Goal: Information Seeking & Learning: Learn about a topic

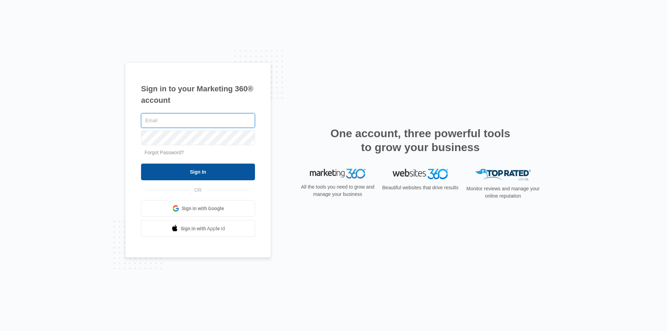
type input "[PERSON_NAME][EMAIL_ADDRESS][DOMAIN_NAME]"
click at [225, 169] on input "Sign In" at bounding box center [198, 172] width 114 height 17
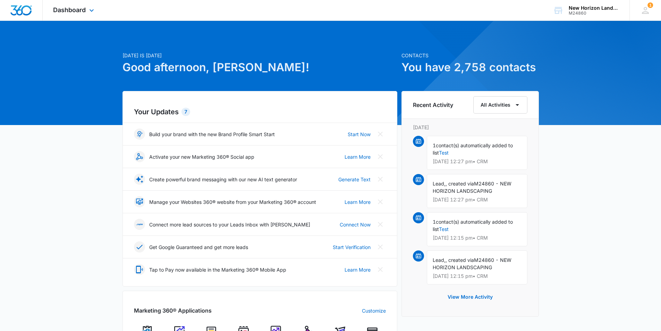
click at [73, 5] on div "Dashboard Apps Reputation Websites Forms CRM Email Social Shop Payments POS Con…" at bounding box center [75, 10] width 64 height 20
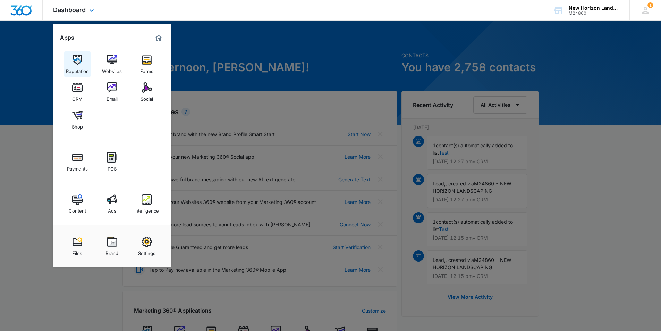
click at [81, 58] on img at bounding box center [77, 60] width 10 height 10
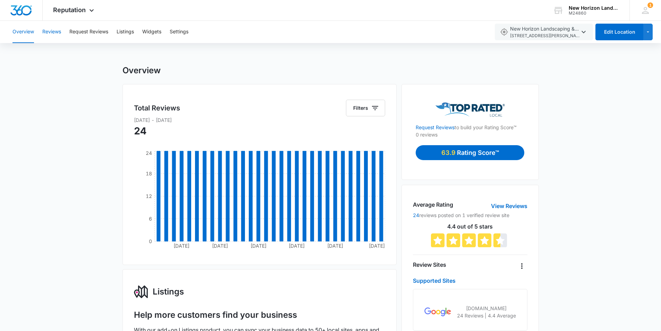
click at [58, 37] on button "Reviews" at bounding box center [51, 32] width 19 height 22
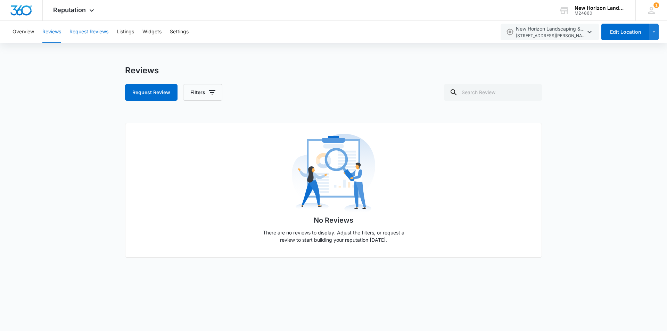
click at [82, 32] on button "Request Reviews" at bounding box center [88, 32] width 39 height 22
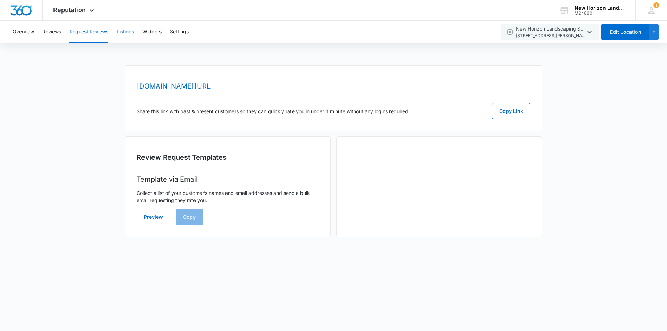
click at [132, 32] on button "Listings" at bounding box center [125, 32] width 17 height 22
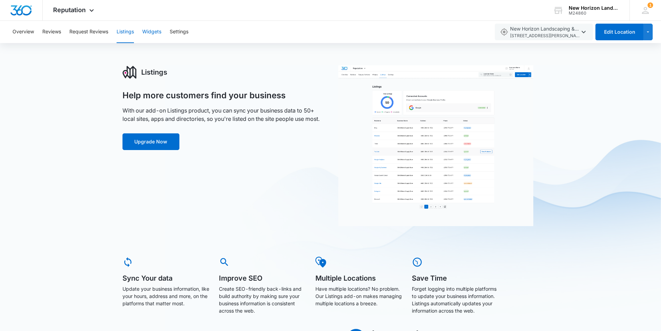
click at [155, 31] on button "Widgets" at bounding box center [151, 32] width 19 height 22
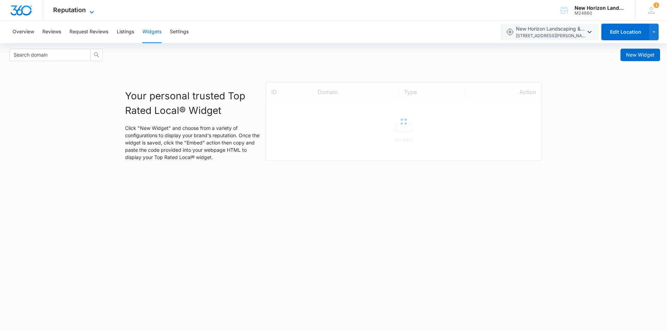
click at [82, 10] on span "Reputation" at bounding box center [69, 9] width 33 height 7
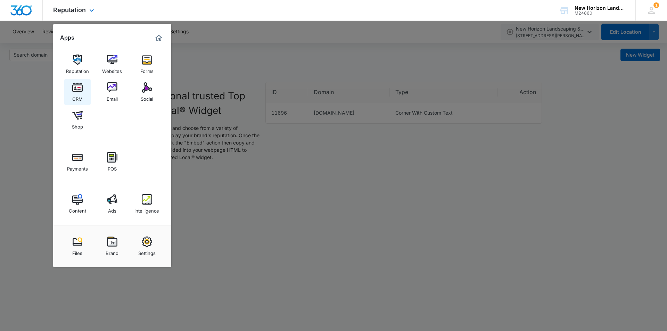
click at [80, 94] on div "CRM" at bounding box center [77, 97] width 10 height 9
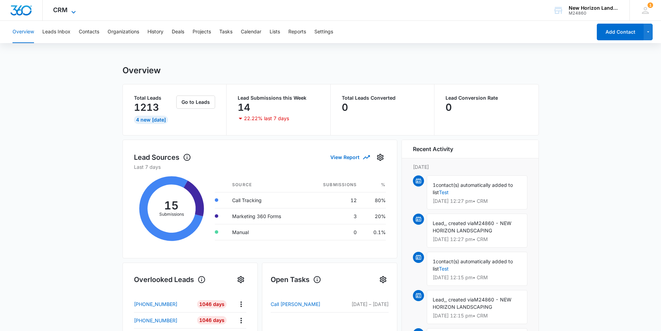
click at [70, 11] on icon at bounding box center [73, 12] width 8 height 8
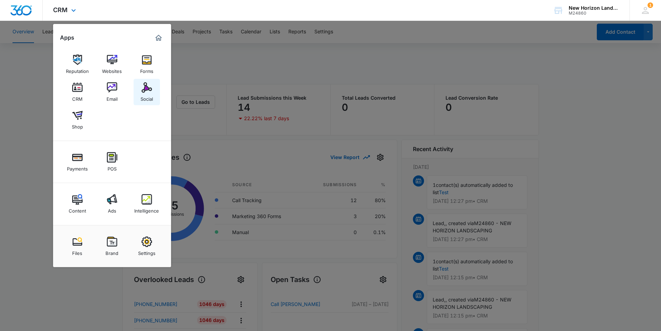
click at [141, 90] on link "Social" at bounding box center [147, 92] width 26 height 26
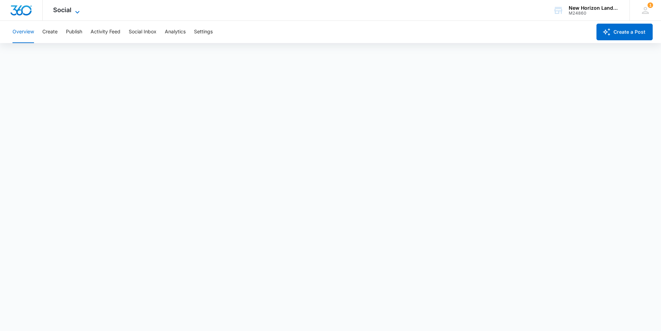
click at [70, 10] on span "Social" at bounding box center [62, 9] width 18 height 7
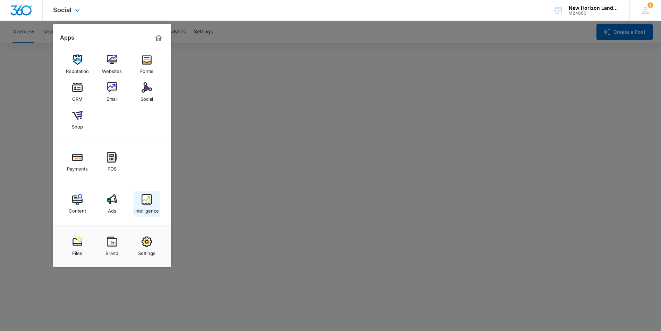
click at [148, 200] on img at bounding box center [147, 199] width 10 height 10
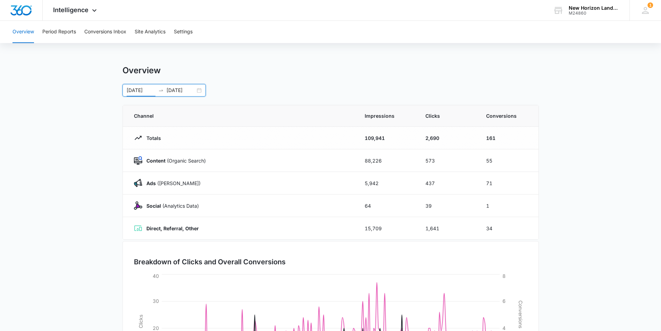
click at [154, 89] on input "01/01/2025" at bounding box center [141, 90] width 29 height 8
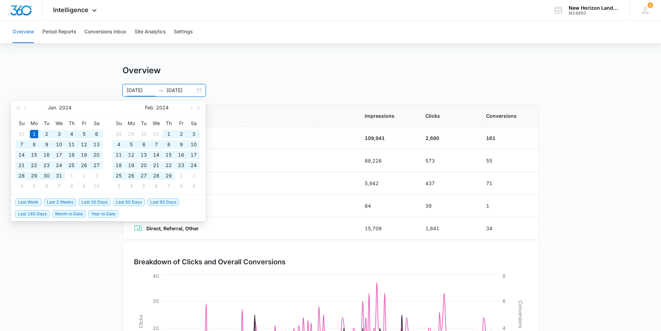
type input "01/01/2024"
click at [192, 91] on input "07/27/2025" at bounding box center [181, 90] width 29 height 8
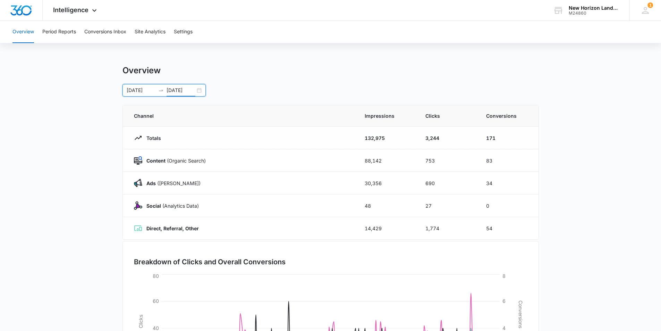
type input "07/27/2024"
click at [152, 91] on input "01/01/2024" at bounding box center [141, 90] width 29 height 8
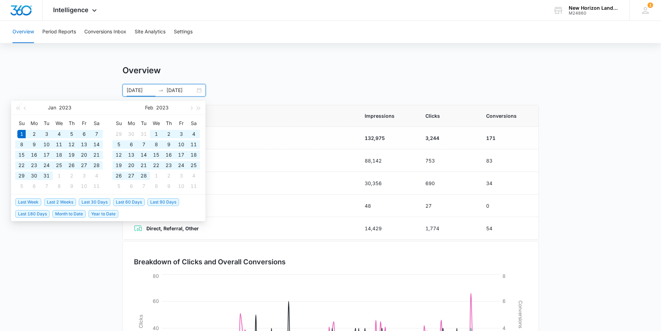
type input "01/01/2023"
click at [192, 91] on input "07/27/2024" at bounding box center [181, 90] width 29 height 8
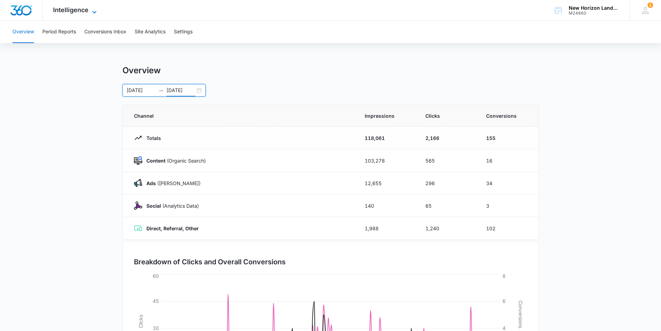
type input "07/27/2023"
click at [70, 12] on span "Intelligence" at bounding box center [70, 9] width 35 height 7
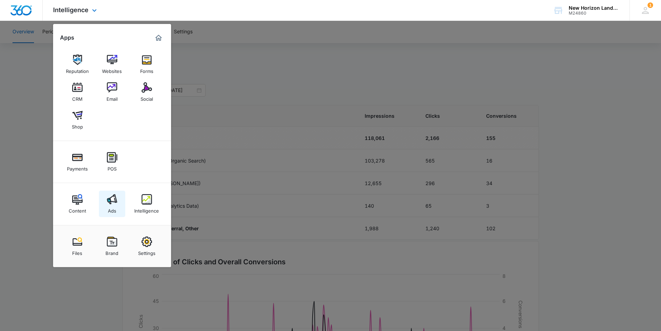
click at [108, 201] on img at bounding box center [112, 199] width 10 height 10
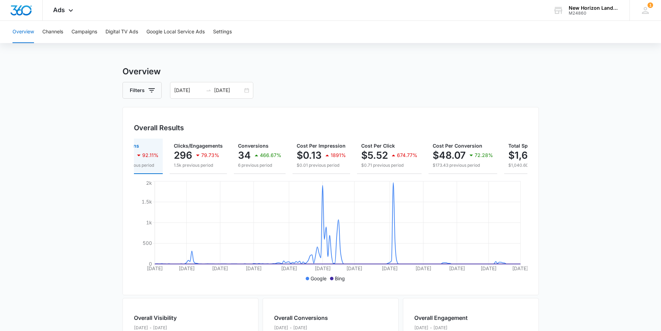
scroll to position [0, 42]
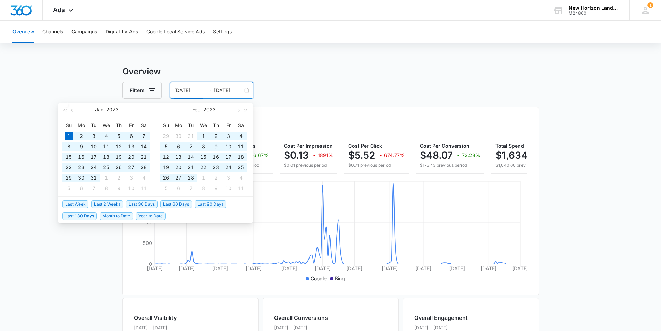
drag, startPoint x: 186, startPoint y: 89, endPoint x: 163, endPoint y: 88, distance: 23.3
click at [163, 88] on div "Filters 01/01/2023 07/27/2023" at bounding box center [331, 90] width 417 height 17
type input "9/01/2023"
drag, startPoint x: 228, startPoint y: 88, endPoint x: 208, endPoint y: 85, distance: 20.7
click at [208, 85] on div "9/01/2023 07/27/2023" at bounding box center [211, 90] width 83 height 17
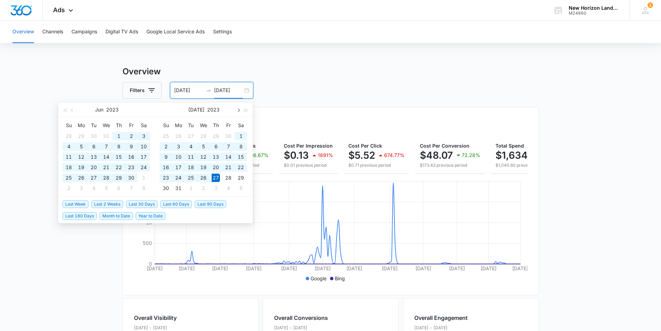
click at [237, 112] on button "button" at bounding box center [238, 110] width 8 height 14
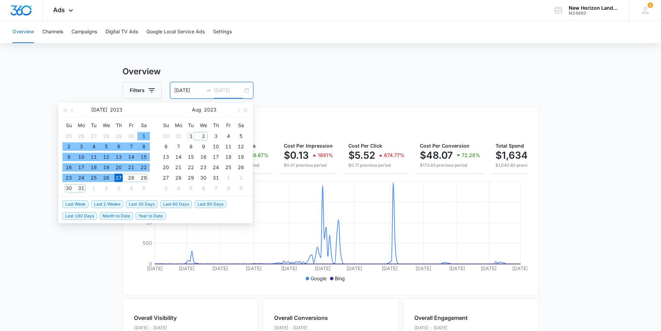
type input "08/01/2023"
click at [193, 135] on div "1" at bounding box center [191, 136] width 8 height 8
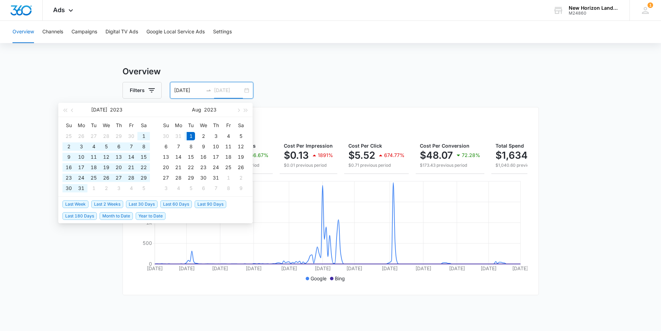
type input "01/01/2023"
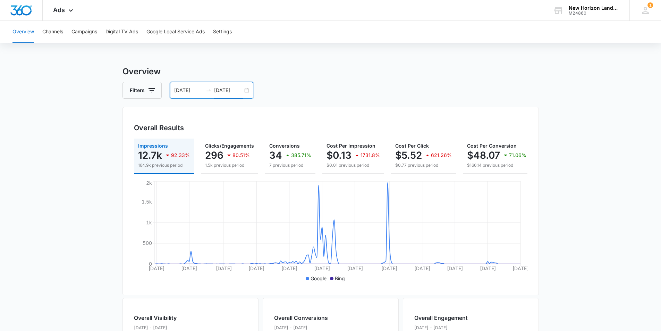
type input "08/01/2023"
drag, startPoint x: 184, startPoint y: 92, endPoint x: 204, endPoint y: 83, distance: 21.9
click at [184, 92] on div "01/01/2023 08/01/2023" at bounding box center [211, 90] width 83 height 17
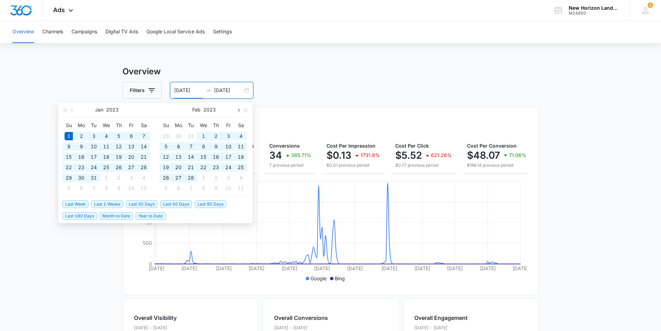
click at [241, 111] on button "button" at bounding box center [238, 110] width 8 height 14
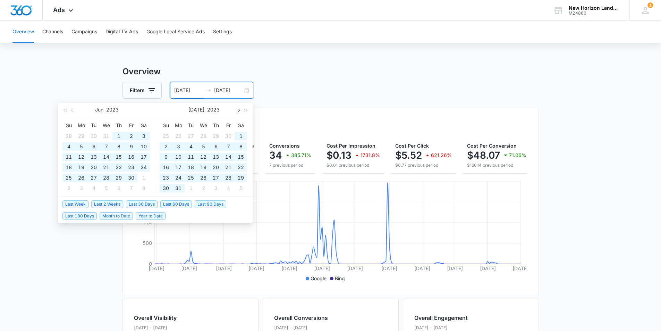
click at [241, 111] on button "button" at bounding box center [238, 110] width 8 height 14
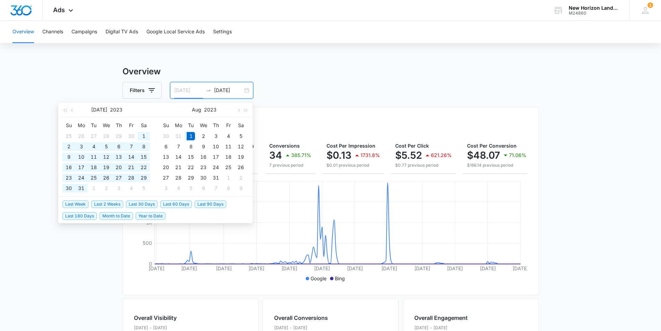
type input "08/01/2023"
click at [191, 134] on div "1" at bounding box center [191, 136] width 8 height 8
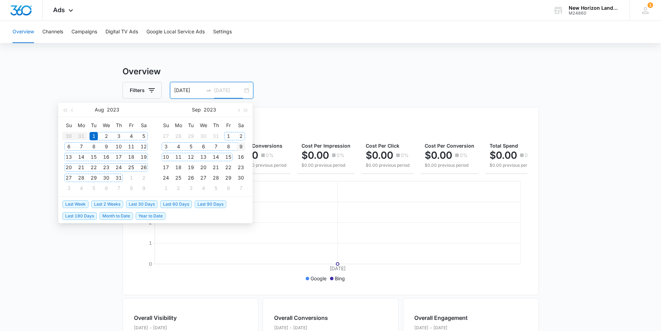
type input "09/09/2023"
click at [238, 148] on div "9" at bounding box center [241, 146] width 8 height 8
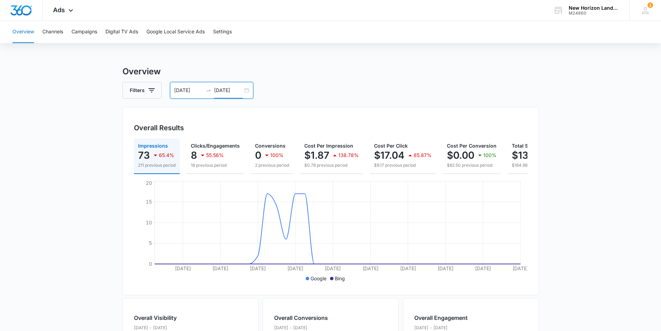
click at [244, 91] on div "08/01/2023 09/09/2023" at bounding box center [211, 90] width 83 height 17
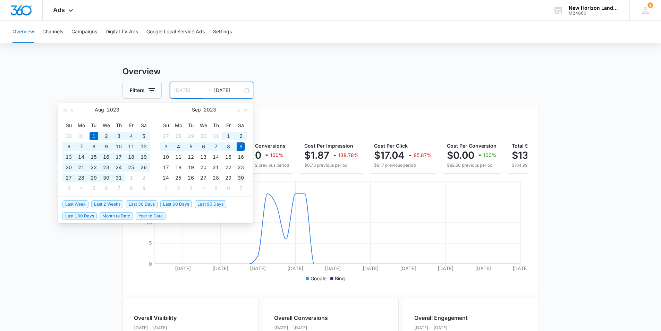
type input "09/30/2023"
click at [239, 177] on div "30" at bounding box center [241, 178] width 8 height 8
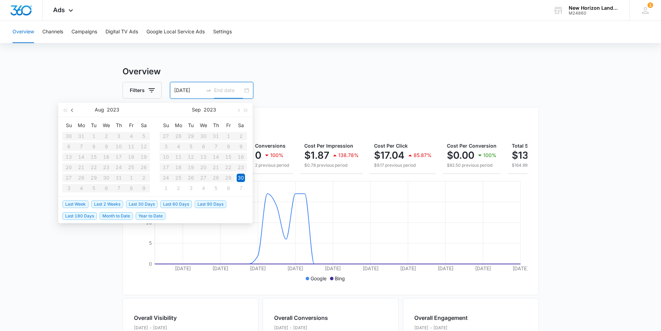
click at [73, 112] on button "button" at bounding box center [73, 110] width 8 height 14
click at [191, 135] on table "Su Mo Tu We Th Fr Sa 30 31 1 2 3 4 5 6 7 8 9 10 11 12 13 14 15 16 17 18 19 20 2…" at bounding box center [203, 157] width 87 height 74
click at [197, 92] on input "09/30/2023" at bounding box center [188, 90] width 29 height 8
type input "08/01/2023"
click at [95, 137] on div "1" at bounding box center [94, 136] width 8 height 8
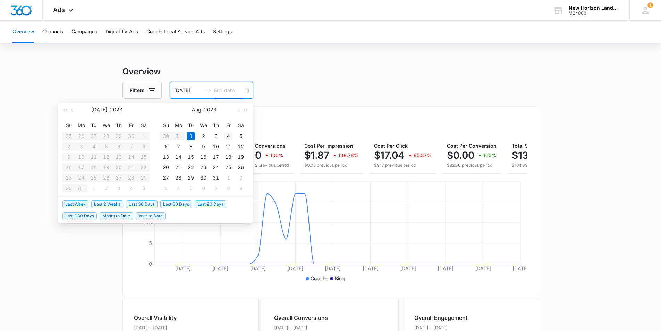
type input "08/04/2023"
click at [239, 111] on span "button" at bounding box center [237, 109] width 3 height 3
type input "09/30/2023"
click at [242, 178] on div "30" at bounding box center [241, 178] width 8 height 8
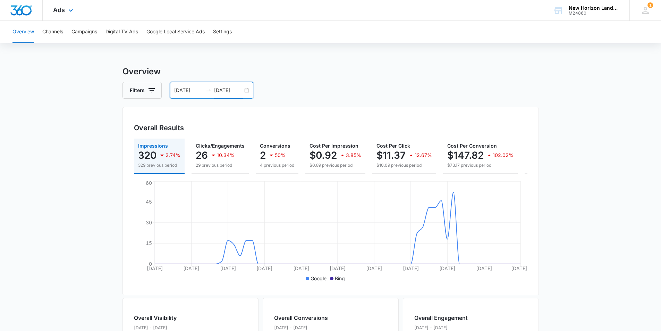
click at [67, 5] on div "Ads Apps Reputation Websites Forms CRM Email Social Shop Payments POS Content A…" at bounding box center [64, 10] width 43 height 20
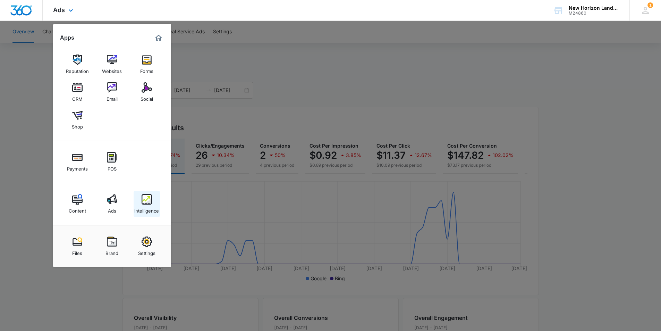
click at [145, 201] on img at bounding box center [147, 199] width 10 height 10
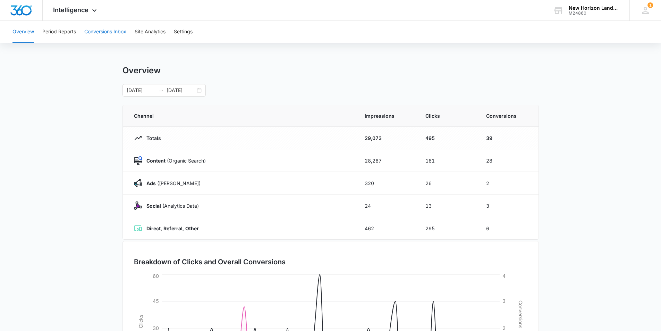
click at [119, 34] on button "Conversions Inbox" at bounding box center [105, 32] width 42 height 22
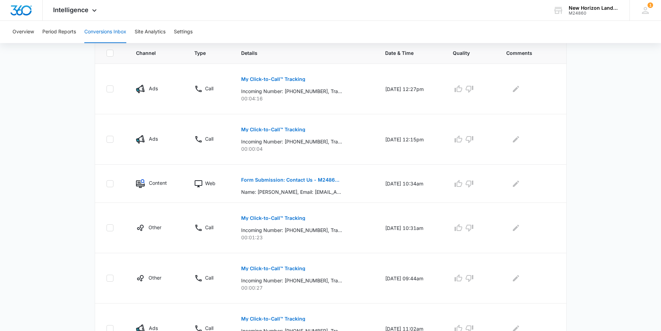
scroll to position [154, 0]
click at [463, 229] on icon "button" at bounding box center [459, 228] width 8 height 8
click at [473, 228] on div "Loading Loading" at bounding box center [471, 228] width 37 height 11
click at [473, 228] on icon "button" at bounding box center [470, 228] width 8 height 8
click at [474, 278] on icon "button" at bounding box center [470, 279] width 8 height 7
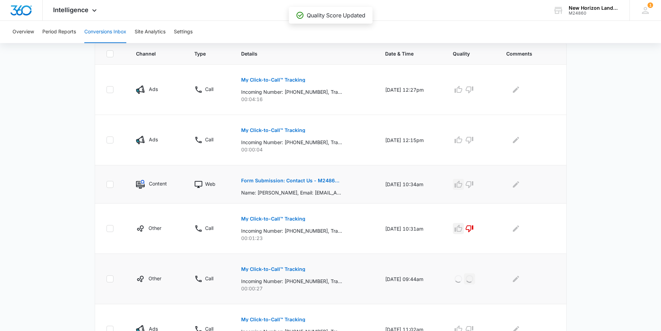
click at [463, 186] on icon "button" at bounding box center [459, 184] width 8 height 8
click at [463, 141] on icon "button" at bounding box center [459, 140] width 8 height 8
click at [463, 91] on icon "button" at bounding box center [459, 89] width 8 height 8
click at [474, 140] on icon "button" at bounding box center [470, 140] width 8 height 8
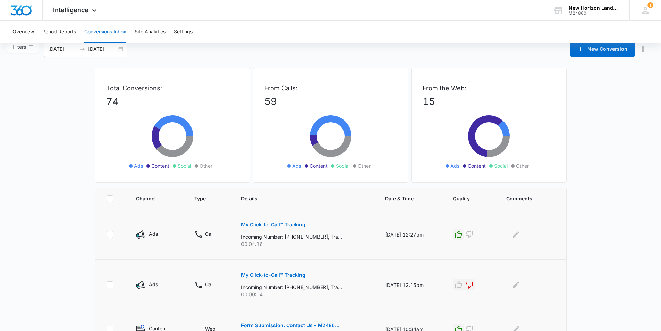
scroll to position [0, 0]
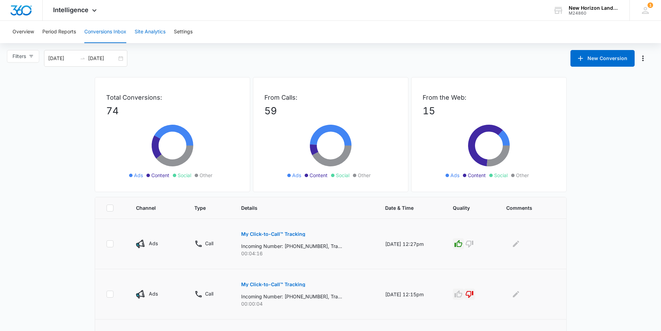
click at [164, 32] on button "Site Analytics" at bounding box center [150, 32] width 31 height 22
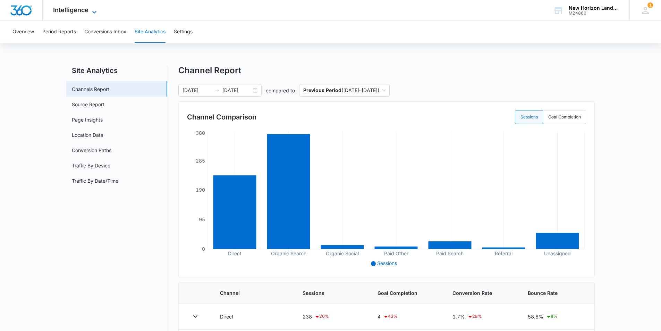
click at [93, 11] on icon at bounding box center [94, 12] width 8 height 8
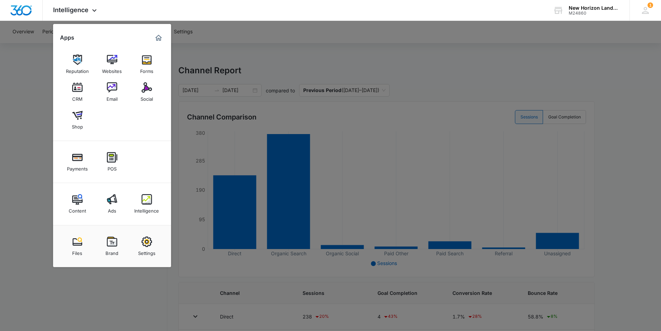
click at [117, 200] on img at bounding box center [112, 199] width 10 height 10
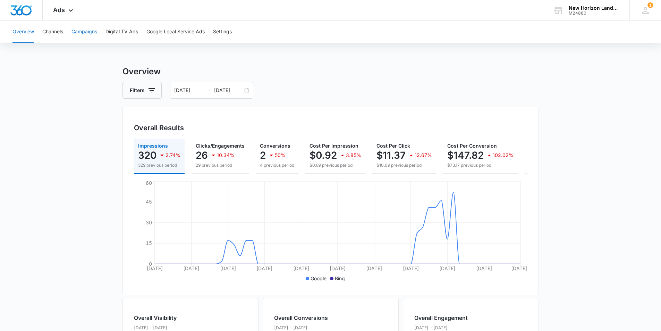
click at [88, 34] on button "Campaigns" at bounding box center [85, 32] width 26 height 22
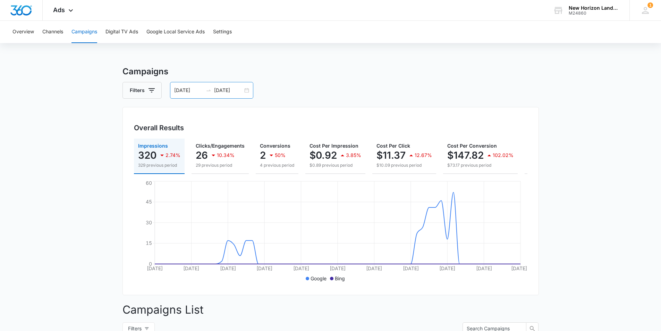
click at [245, 93] on div "08/01/2023 09/30/2023" at bounding box center [211, 90] width 83 height 17
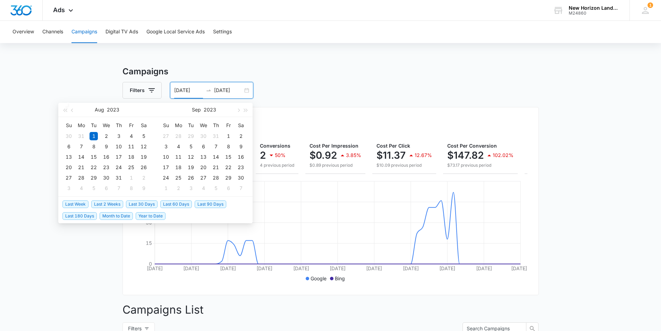
click at [151, 217] on span "Year to Date" at bounding box center [151, 216] width 30 height 8
type input "01/01/2025"
type input "[DATE]"
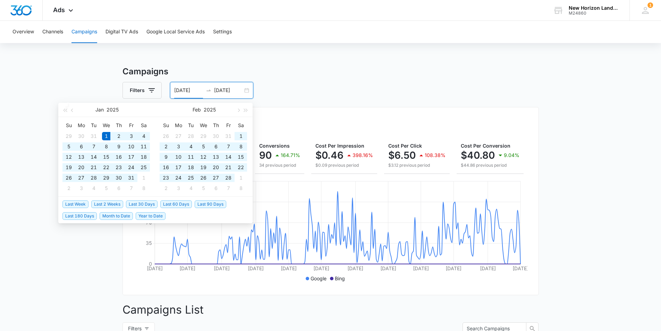
drag, startPoint x: 200, startPoint y: 91, endPoint x: 196, endPoint y: 91, distance: 3.8
click at [196, 91] on input "01/01/2025" at bounding box center [188, 90] width 29 height 8
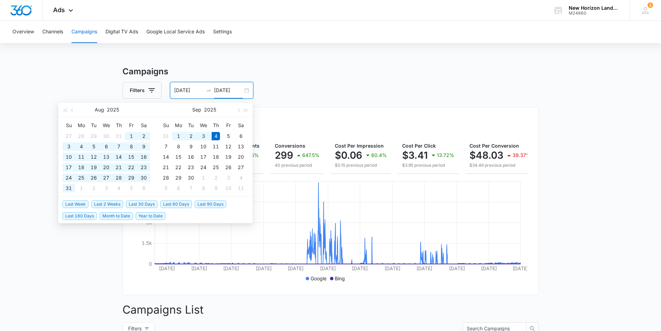
click at [355, 87] on div "Filters 01/01/2020 09/04/2025" at bounding box center [331, 90] width 417 height 17
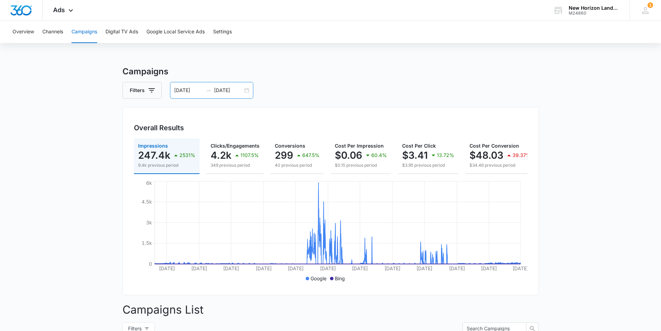
click at [198, 90] on input "[DATE]" at bounding box center [188, 90] width 29 height 8
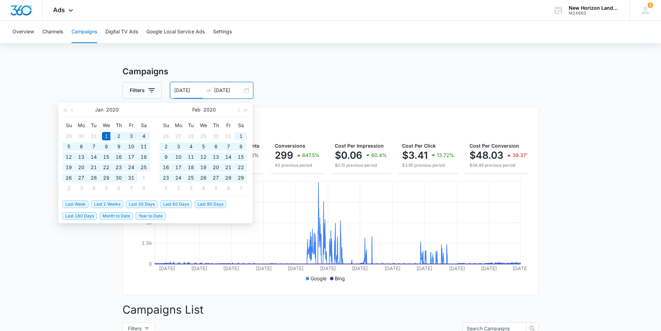
click at [199, 90] on input "[DATE]" at bounding box center [188, 90] width 29 height 8
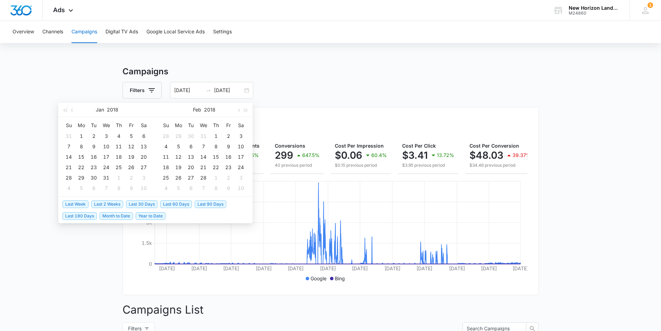
type input "[DATE]"
click at [292, 88] on div "Filters 01/01/2020 09/04/2025" at bounding box center [331, 90] width 417 height 17
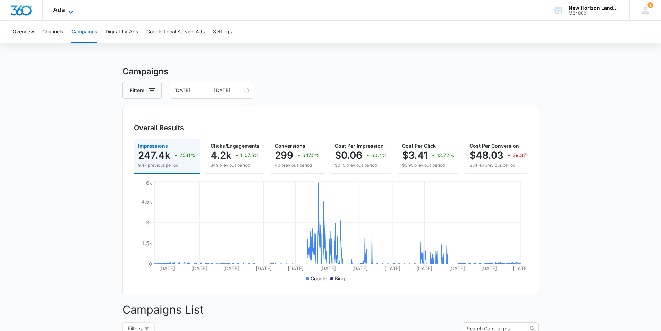
click at [69, 11] on icon at bounding box center [71, 12] width 4 height 2
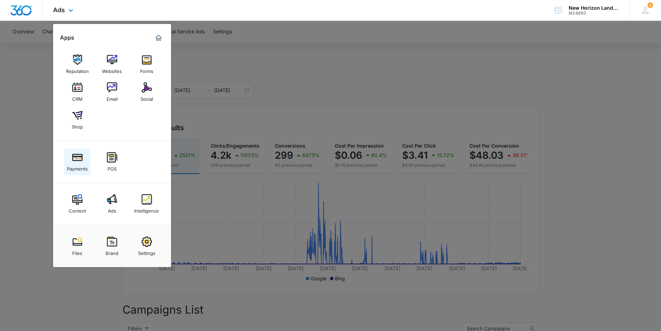
click at [81, 161] on img at bounding box center [77, 157] width 10 height 10
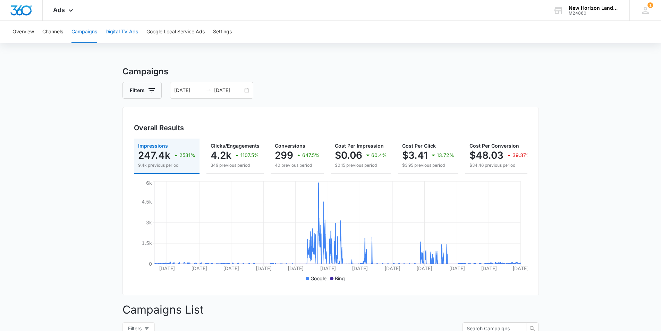
click at [134, 32] on button "Digital TV Ads" at bounding box center [122, 32] width 33 height 22
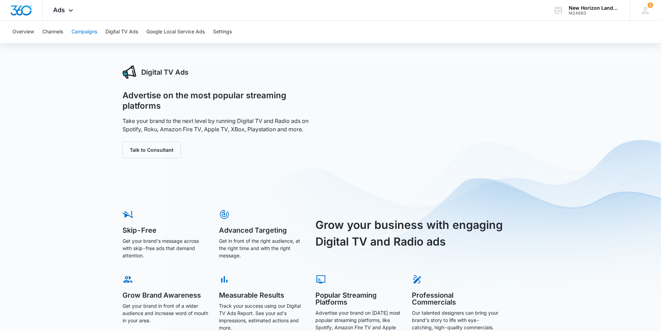
click at [93, 35] on button "Campaigns" at bounding box center [85, 32] width 26 height 22
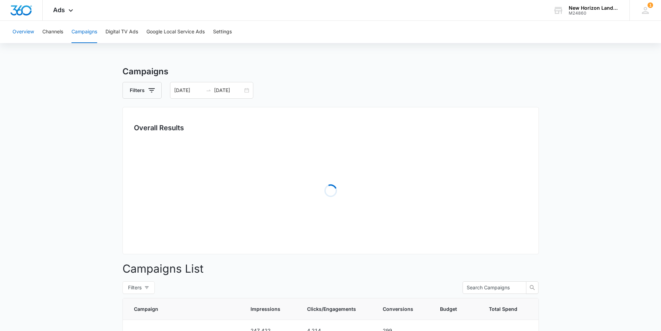
click at [29, 35] on button "Overview" at bounding box center [23, 32] width 22 height 22
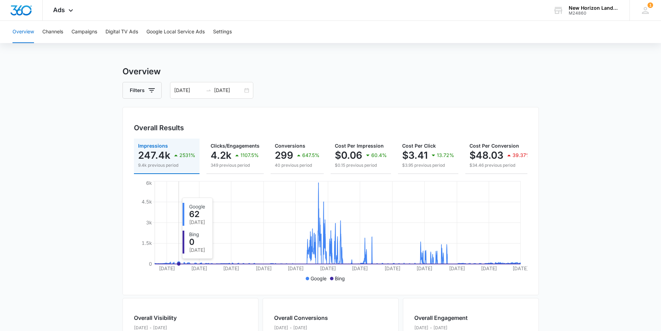
click at [178, 265] on circle at bounding box center [178, 263] width 3 height 3
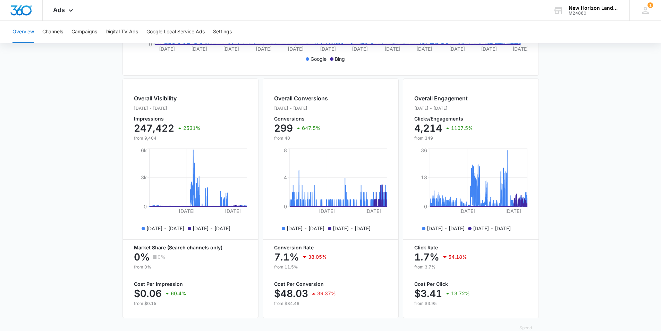
scroll to position [220, 0]
